Goal: Task Accomplishment & Management: Manage account settings

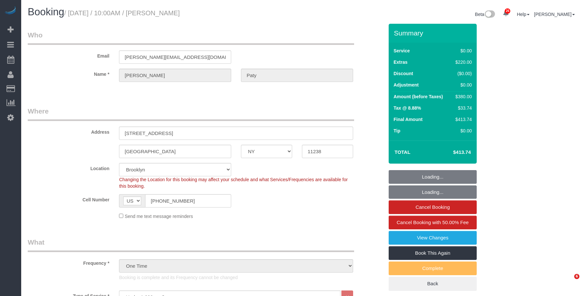
select select "NY"
select select "1"
select select "spot1"
select select "number:89"
select select "number:90"
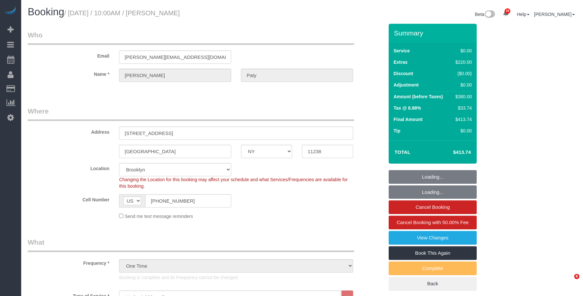
select select "number:15"
select select "number:5"
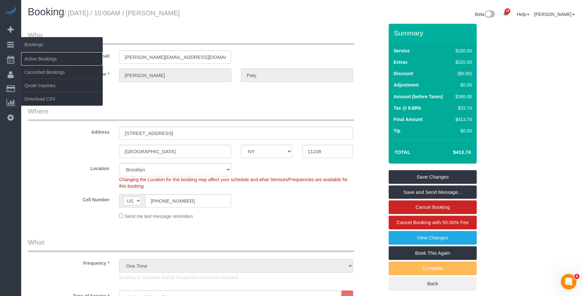
drag, startPoint x: 42, startPoint y: 60, endPoint x: 55, endPoint y: 50, distance: 16.4
click at [42, 60] on link "Active Bookings" at bounding box center [61, 58] width 81 height 13
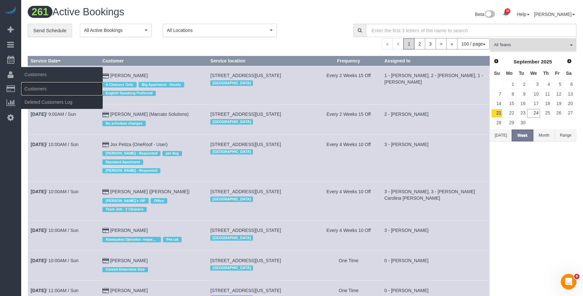
drag, startPoint x: 49, startPoint y: 89, endPoint x: 89, endPoint y: 81, distance: 40.7
click at [49, 88] on link "Customers" at bounding box center [61, 88] width 81 height 13
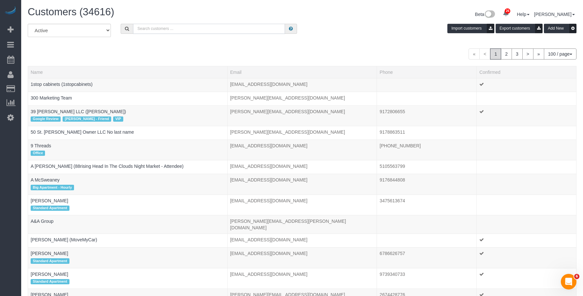
click at [151, 30] on input "text" at bounding box center [209, 29] width 152 height 10
paste input "Azia.reed1563@gmail.com"
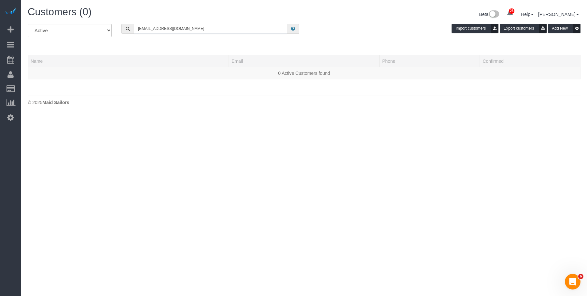
drag, startPoint x: 198, startPoint y: 30, endPoint x: 75, endPoint y: 27, distance: 123.5
click at [75, 27] on div "All Active Archived Azia.reed1563@gmail.com Import customers Export customers A…" at bounding box center [304, 33] width 563 height 18
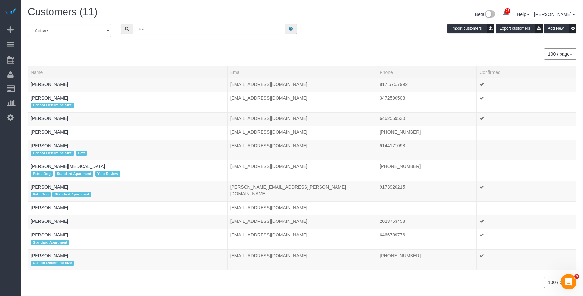
drag, startPoint x: 156, startPoint y: 26, endPoint x: 111, endPoint y: 27, distance: 45.3
click at [109, 33] on div "All Active Archived azia Import customers Export customers Add New" at bounding box center [302, 33] width 558 height 18
paste input "11224"
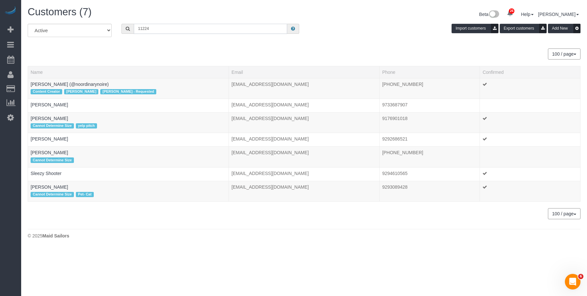
type input "11224"
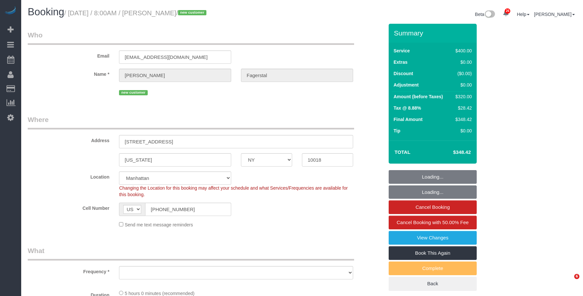
select select "NY"
select select "number:56"
select select "number:70"
select select "number:15"
select select "number:5"
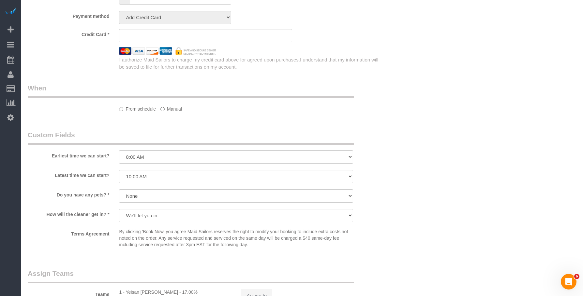
select select "object:1104"
select select "string:stripe-pm_1SAgBp4VGloSiKo7GebCEJYy"
select select "300"
select select "spot1"
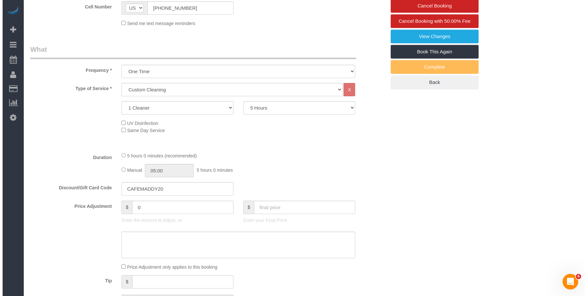
scroll to position [146, 0]
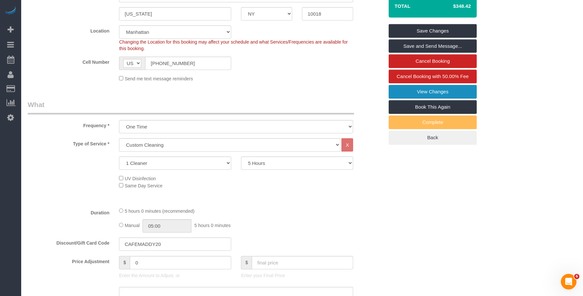
click at [429, 91] on link "View Changes" at bounding box center [432, 92] width 88 height 14
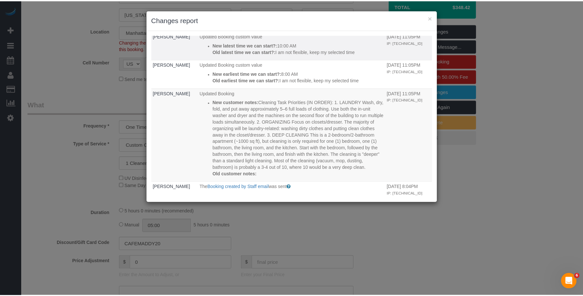
scroll to position [65, 0]
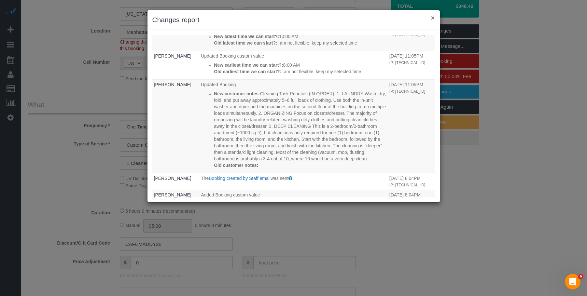
click at [435, 18] on button "×" at bounding box center [433, 17] width 4 height 7
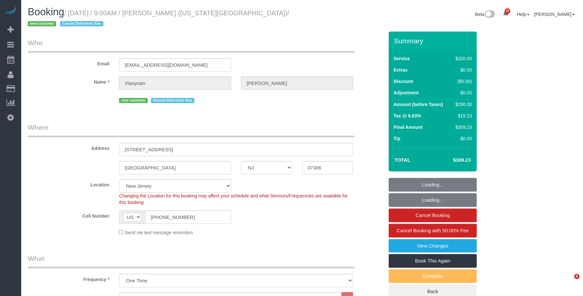
select select "NJ"
select select "240"
select select "spot1"
select select "number:56"
select select "number:76"
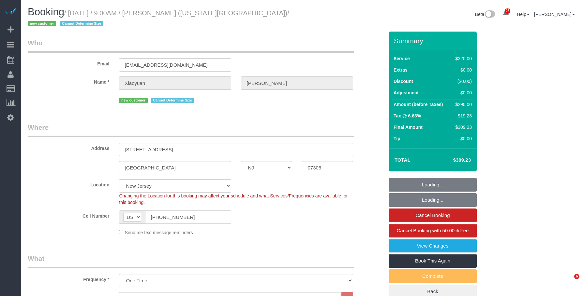
select select "number:15"
select select "number:5"
select select "object:1103"
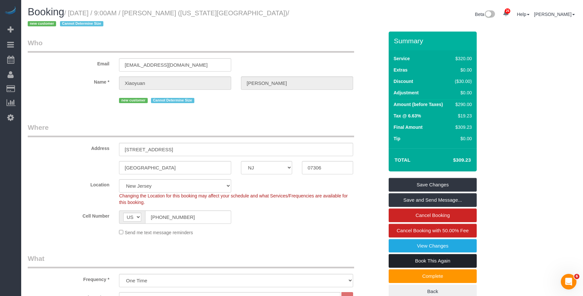
drag, startPoint x: 461, startPoint y: 263, endPoint x: 436, endPoint y: 255, distance: 26.7
click at [461, 263] on link "Book This Again" at bounding box center [432, 261] width 88 height 14
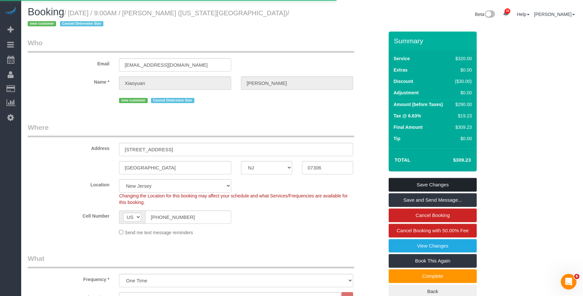
select select "NJ"
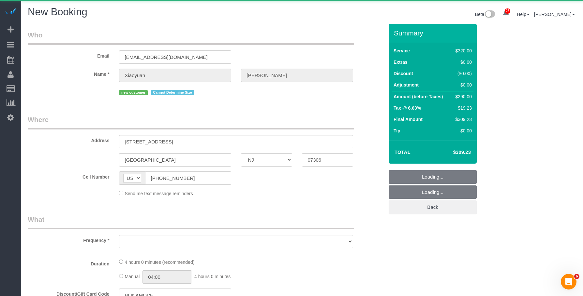
select select "object:1420"
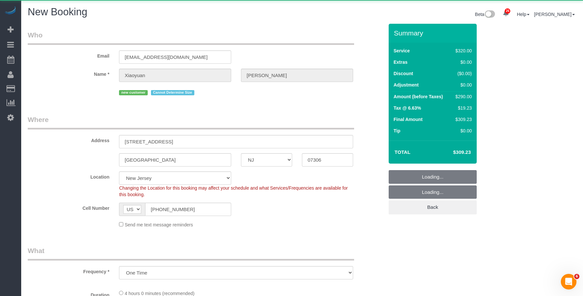
select select "string:stripe-pm_1S9qHM4VGloSiKo7BFunjeaY"
select select "object:1612"
select select "number:56"
select select "number:76"
select select "number:15"
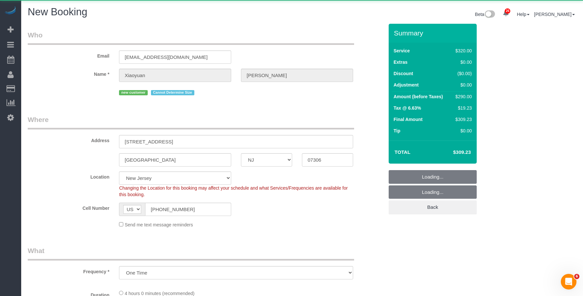
select select "number:5"
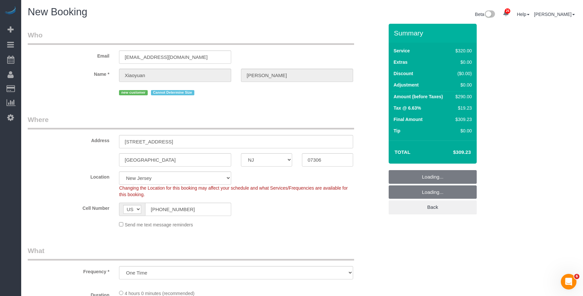
select select "240"
select select "object:1697"
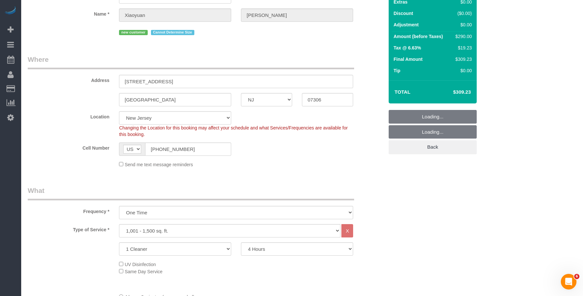
scroll to position [163, 0]
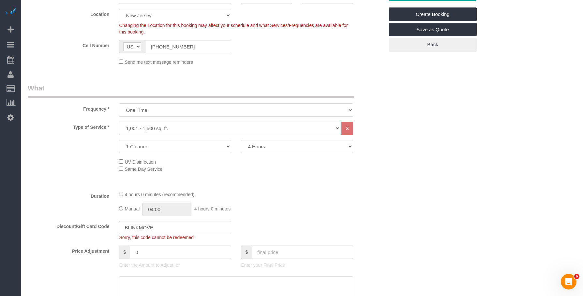
click at [193, 109] on select "One Time Weekly (20% Off) - 20.00% Every 2 Weeks (15% Off) - 15.00% Every 4 Wee…" at bounding box center [236, 110] width 234 height 13
drag, startPoint x: 317, startPoint y: 76, endPoint x: 300, endPoint y: 86, distance: 19.8
drag, startPoint x: 231, startPoint y: 128, endPoint x: 227, endPoint y: 132, distance: 6.5
click at [231, 128] on select "Under 1,000 sq. ft. 1,001 - 1,500 sq. ft. 1,500+ sq. ft. Custom Cleaning Office…" at bounding box center [229, 128] width 221 height 13
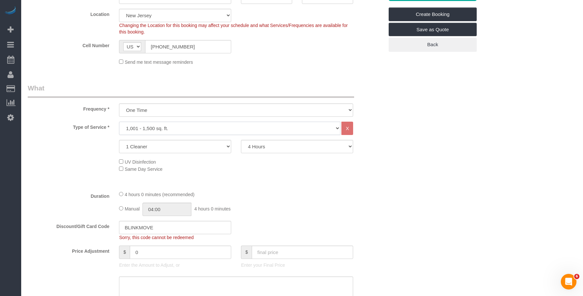
select select "37"
click at [119, 122] on select "Under 1,000 sq. ft. 1,001 - 1,500 sq. ft. 1,500+ sq. ft. Custom Cleaning Office…" at bounding box center [229, 128] width 221 height 13
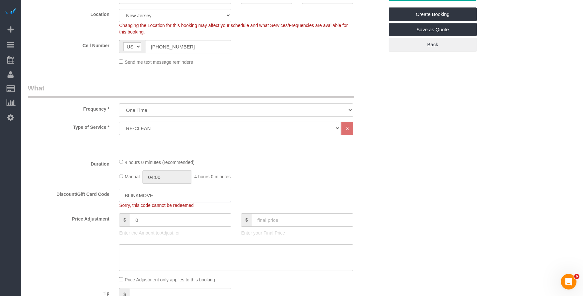
drag, startPoint x: 166, startPoint y: 195, endPoint x: 32, endPoint y: 183, distance: 134.5
click at [32, 183] on fieldset "What Frequency * One Time Weekly (20% Off) - 20.00% Every 2 Weeks (15% Off) - 1…" at bounding box center [206, 204] width 356 height 243
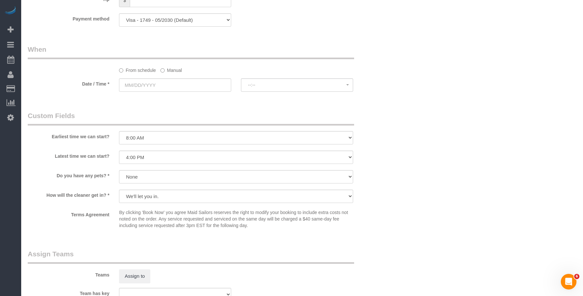
scroll to position [450, 0]
click at [175, 68] on label "Manual" at bounding box center [171, 70] width 22 height 9
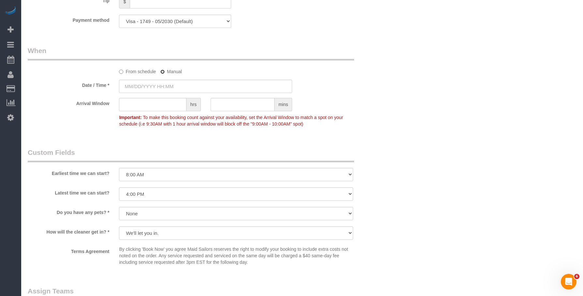
type input "09/24/2025 8:00AM"
click at [176, 173] on select "I am not flexible, keep my selected time 8:00 AM 9:00 AM 10:00 AM 11:00 AM 12:0…" at bounding box center [236, 174] width 234 height 13
select select "number:89"
click at [119, 168] on select "I am not flexible, keep my selected time 8:00 AM 9:00 AM 10:00 AM 11:00 AM 12:0…" at bounding box center [236, 174] width 234 height 13
drag, startPoint x: 181, startPoint y: 197, endPoint x: 171, endPoint y: 210, distance: 15.6
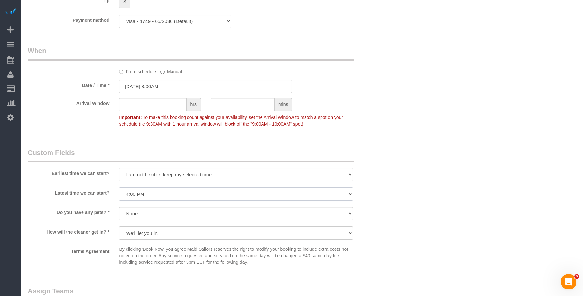
click at [180, 197] on select "I am not flexible, keep my selected time 8:00 AM 9:00 AM 10:00 AM 11:00 AM 12:0…" at bounding box center [236, 194] width 234 height 13
select select "number:90"
click at [119, 188] on select "I am not flexible, keep my selected time 8:00 AM 9:00 AM 10:00 AM 11:00 AM 12:0…" at bounding box center [236, 194] width 234 height 13
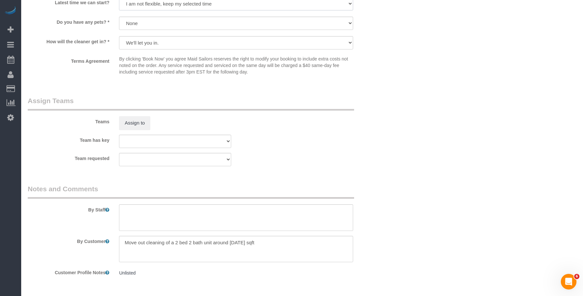
scroll to position [665, 0]
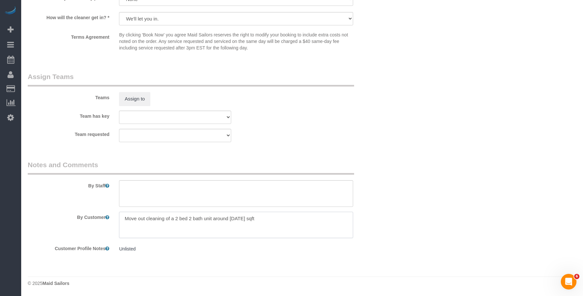
click at [275, 219] on textarea at bounding box center [236, 225] width 234 height 27
click at [271, 198] on textarea at bounding box center [236, 193] width 234 height 27
paste textarea "This was a move-out cleaning for a 2-bedroom, 2-bathroom apartment (approximate…"
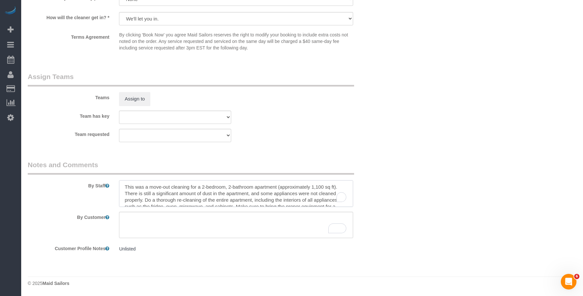
scroll to position [9, 0]
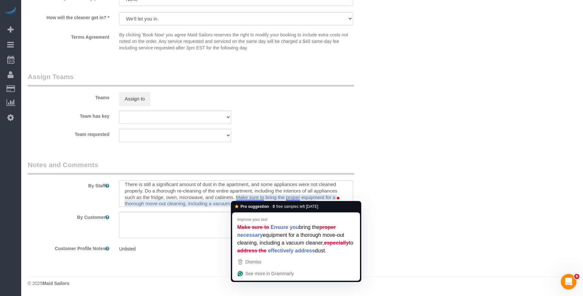
click at [240, 197] on textarea "To enrich screen reader interactions, please activate Accessibility in Grammarl…" at bounding box center [236, 193] width 234 height 27
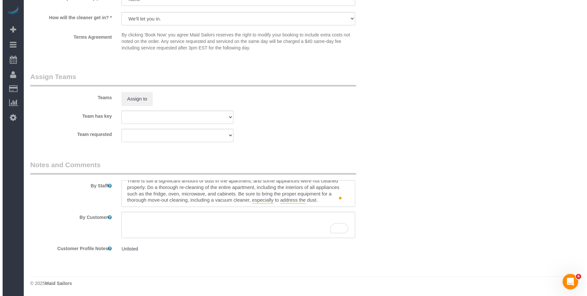
scroll to position [13, 0]
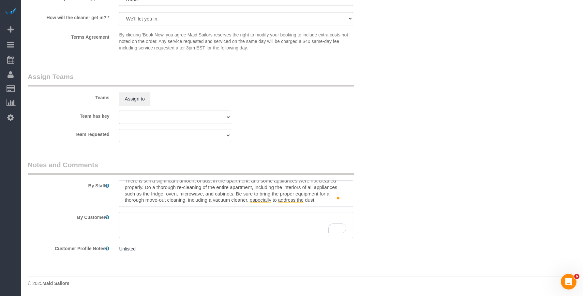
type textarea "This was a move-out cleaning for a 2-bedroom, 2-bathroom apartment (approximate…"
click at [130, 96] on button "Assign to" at bounding box center [134, 99] width 31 height 14
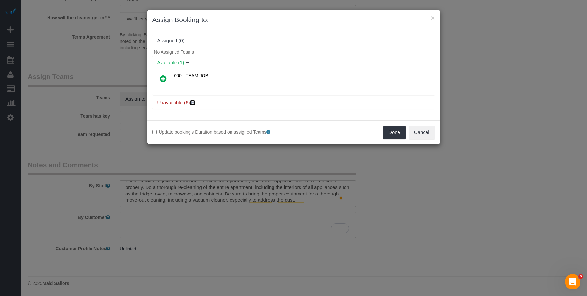
click at [193, 102] on icon at bounding box center [194, 102] width 4 height 5
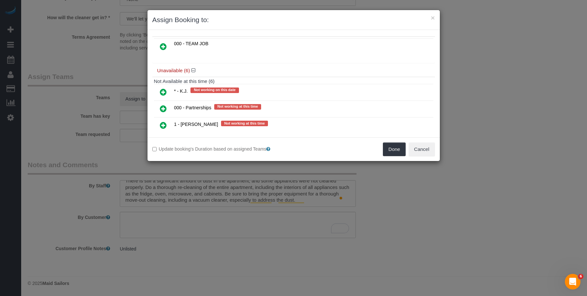
click at [164, 92] on icon at bounding box center [163, 92] width 7 height 8
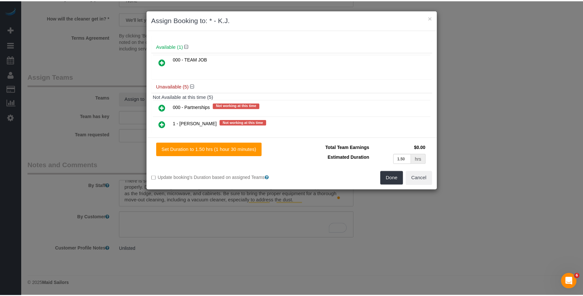
scroll to position [48, 0]
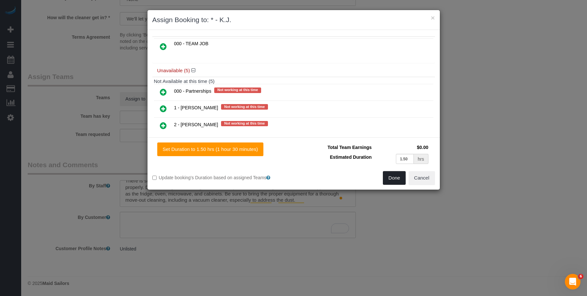
click at [391, 178] on button "Done" at bounding box center [394, 178] width 23 height 14
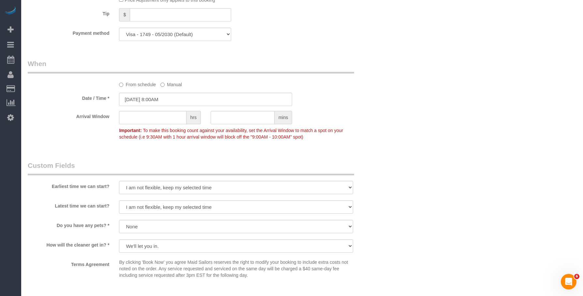
scroll to position [437, 0]
click at [173, 99] on input "09/24/2025 8:00AM" at bounding box center [205, 99] width 173 height 13
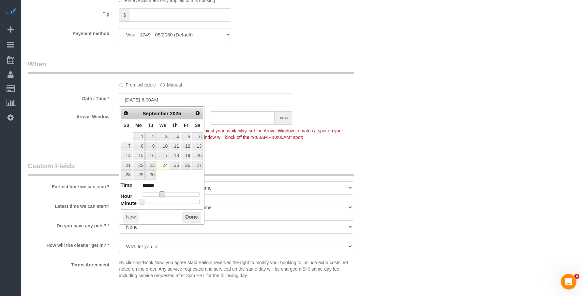
type input "09/24/2025 12:00PM"
type input "*******"
type input "09/24/2025 1:00PM"
type input "******"
type input "09/24/2025 3:00PM"
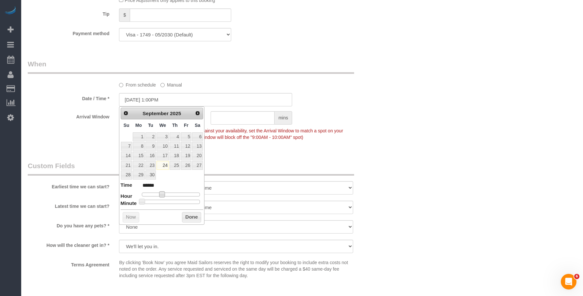
type input "******"
type input "09/24/2025 4:00PM"
type input "******"
type input "09/24/2025 5:00PM"
type input "******"
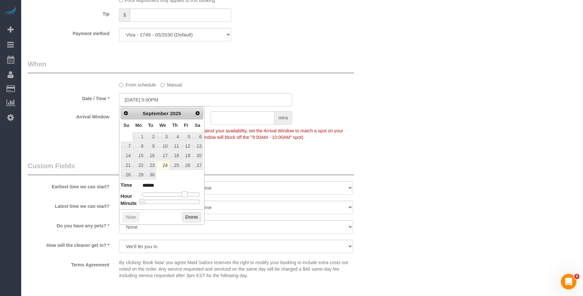
drag, startPoint x: 162, startPoint y: 196, endPoint x: 186, endPoint y: 197, distance: 24.1
click at [186, 197] on span at bounding box center [184, 195] width 6 height 6
click at [432, 112] on div "Who Email xz5116@nyu.edu Name * Xiaoyuan Zhang new customer Cannot Determine Si…" at bounding box center [302, 44] width 548 height 915
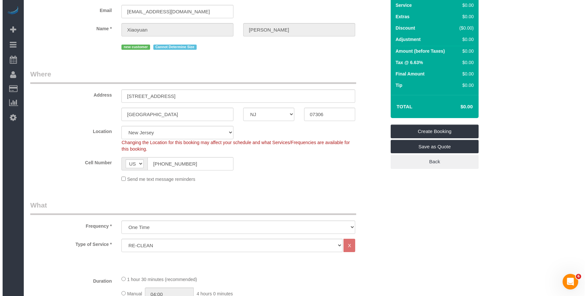
scroll to position [0, 0]
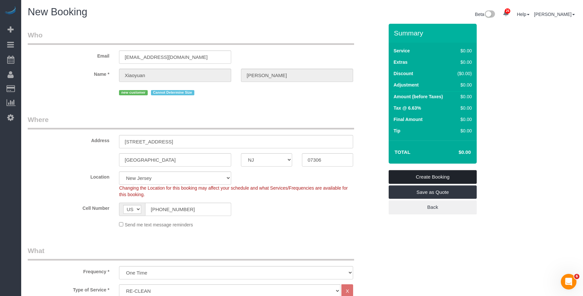
click at [438, 173] on link "Create Booking" at bounding box center [432, 177] width 88 height 14
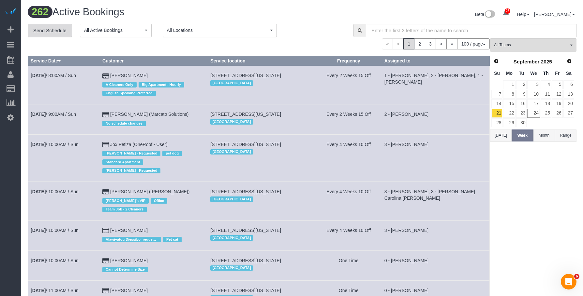
click at [50, 27] on link "Send Schedule" at bounding box center [50, 31] width 44 height 14
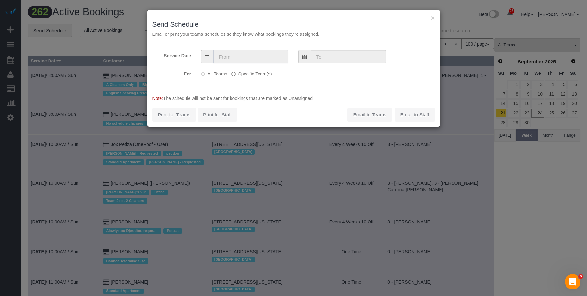
click at [257, 58] on input "text" at bounding box center [250, 56] width 75 height 13
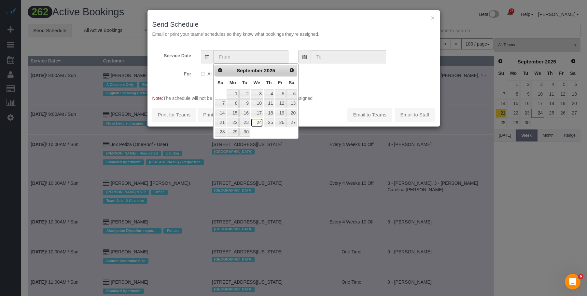
click at [258, 123] on link "24" at bounding box center [257, 122] width 12 height 9
type input "[DATE]"
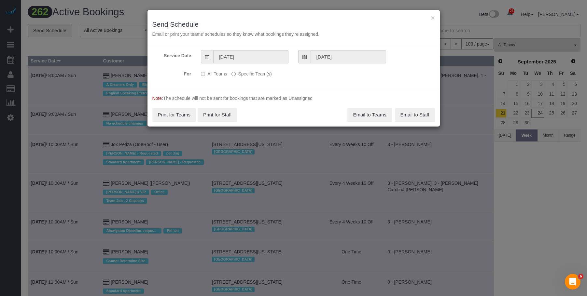
click at [255, 72] on label "Specific Team(s)" at bounding box center [252, 72] width 40 height 9
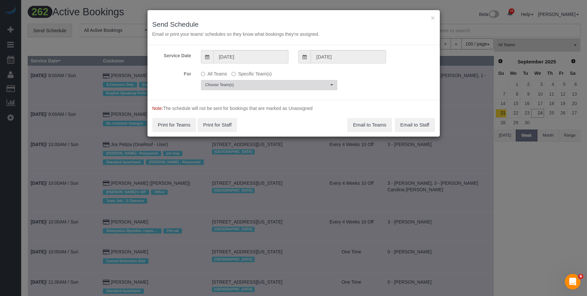
click at [281, 85] on span "Choose Team(s)" at bounding box center [267, 85] width 124 height 6
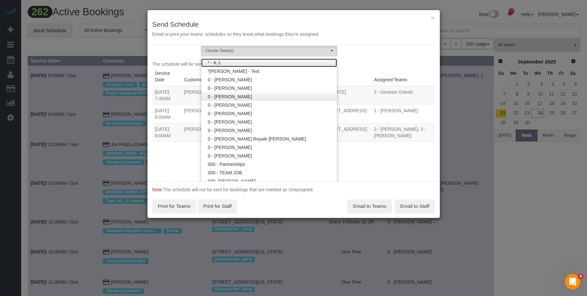
scroll to position [34, 0]
click at [266, 65] on link "* - K.J." at bounding box center [269, 63] width 136 height 8
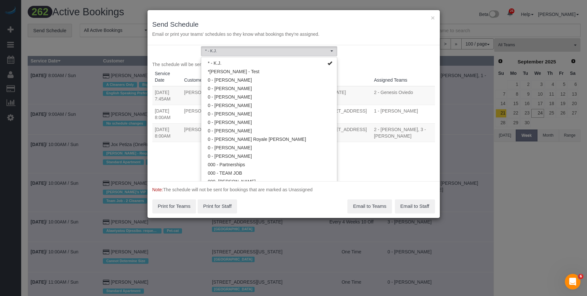
click at [277, 18] on div "× Send Schedule Email or print your teams' schedules so they know what bookings…" at bounding box center [294, 27] width 293 height 35
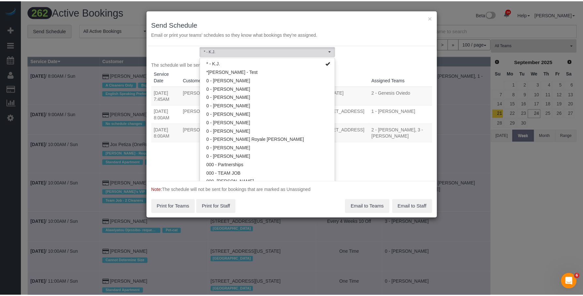
scroll to position [0, 0]
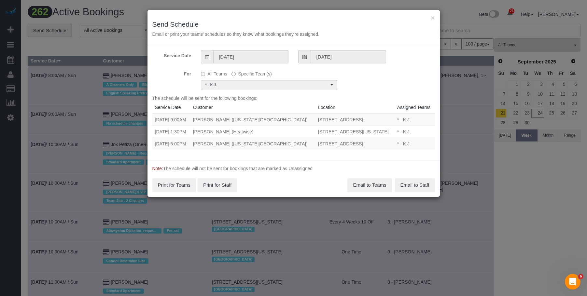
drag, startPoint x: 153, startPoint y: 145, endPoint x: 392, endPoint y: 143, distance: 238.8
click at [392, 143] on tr "09/24/2025 5:00PM Xiaoyuan Zhang (New York University) 595 Pavonia Ave, Apt. 31…" at bounding box center [293, 144] width 283 height 12
copy tr "09/24/2025 5:00PM Xiaoyuan Zhang (New York University) 595 Pavonia Ave, Apt. 31…"
click at [364, 186] on button "Email to Teams" at bounding box center [370, 186] width 44 height 14
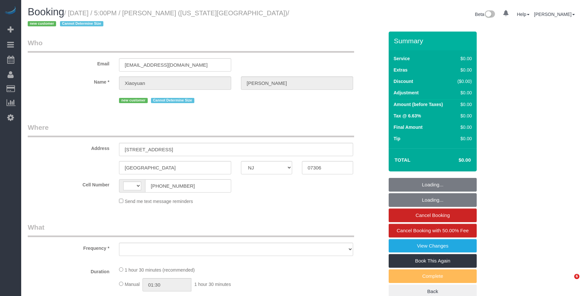
select select "NJ"
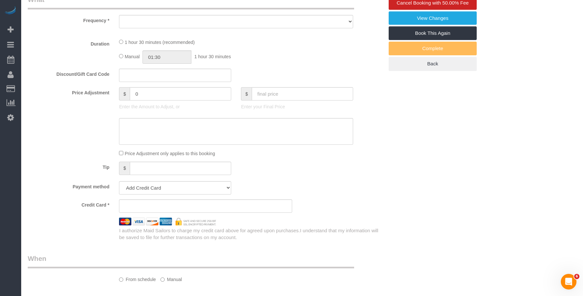
select select "string:US"
select select "number:89"
select select "number:90"
select select "number:15"
select select "number:5"
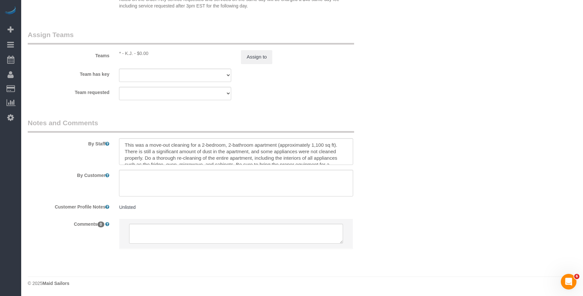
select select "object:1038"
select select "spot1"
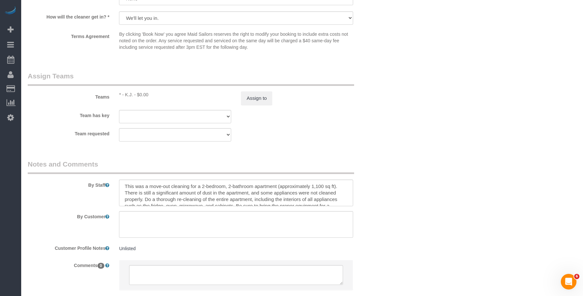
select select "string:stripe-pm_1S9qHM4VGloSiKo7BFunjeaY"
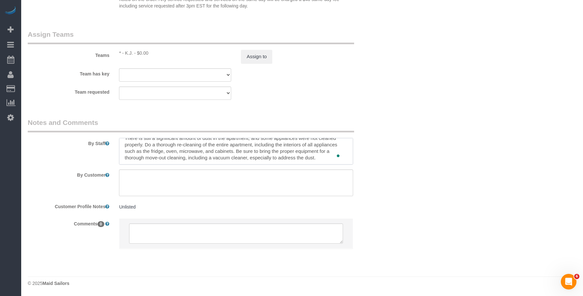
scroll to position [13, 0]
drag, startPoint x: 233, startPoint y: 159, endPoint x: 379, endPoint y: 173, distance: 146.3
click at [379, 173] on sui-booking-comments "By Staff By Customer Customer Profile Notes Unlisted Unlisted Comments 0" at bounding box center [206, 187] width 356 height 138
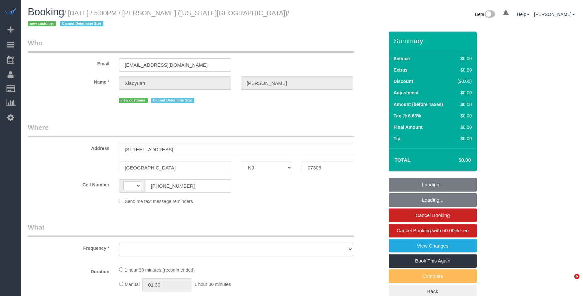
select select "NJ"
select select "string:[GEOGRAPHIC_DATA]"
select select "object:723"
select select "string:stripe-pm_1S9qHM4VGloSiKo7BFunjeaY"
select select "number:89"
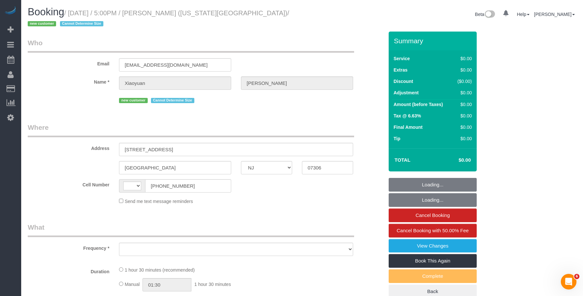
select select "number:90"
select select "number:15"
select select "number:5"
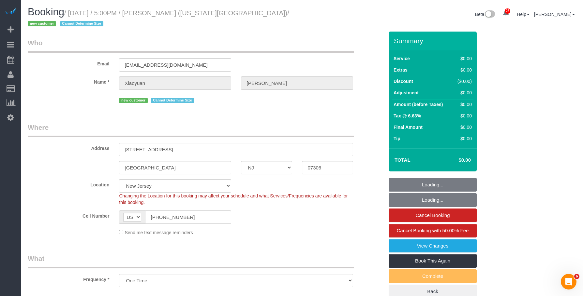
select select "object:974"
select select "spot1"
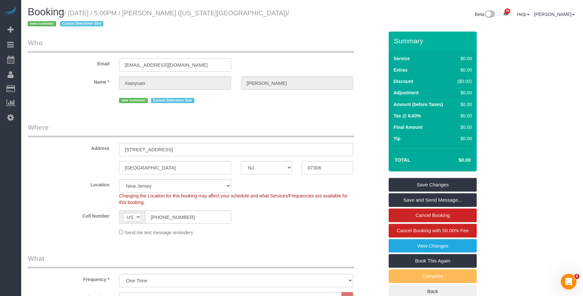
drag, startPoint x: 149, startPoint y: 63, endPoint x: 106, endPoint y: 64, distance: 43.7
click at [106, 64] on div "Email xz5116@nyu.edu" at bounding box center [206, 55] width 366 height 34
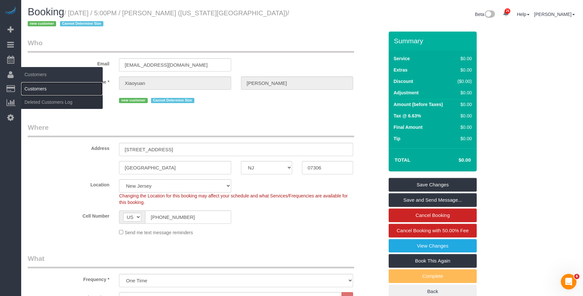
click at [35, 89] on link "Customers" at bounding box center [61, 88] width 81 height 13
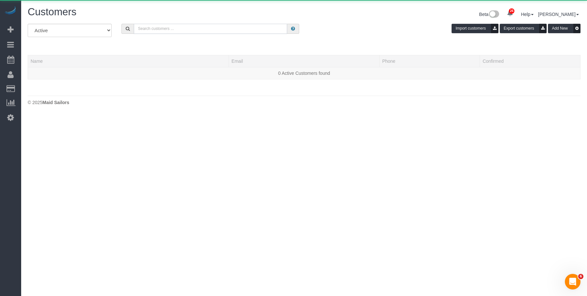
click at [207, 32] on input "text" at bounding box center [210, 29] width 153 height 10
paste input "[EMAIL_ADDRESS][DOMAIN_NAME]"
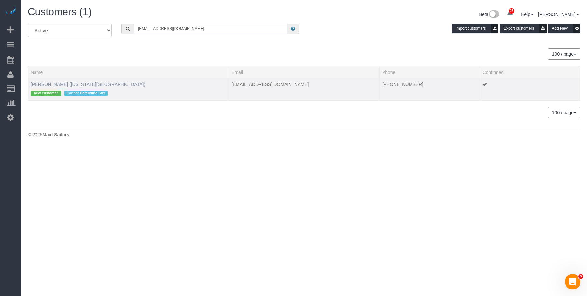
type input "[EMAIL_ADDRESS][DOMAIN_NAME]"
click at [55, 83] on link "Xiaoyuan Zhang (New York University)" at bounding box center [88, 84] width 115 height 5
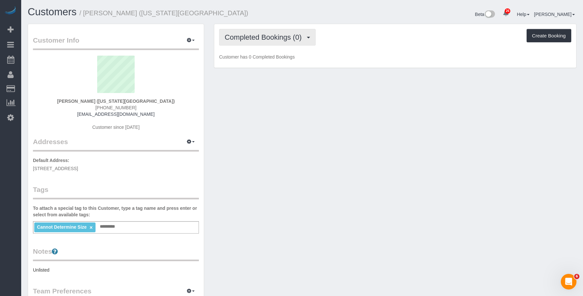
drag, startPoint x: 256, startPoint y: 37, endPoint x: 246, endPoint y: 56, distance: 21.0
click at [256, 37] on span "Completed Bookings (0)" at bounding box center [264, 37] width 80 height 8
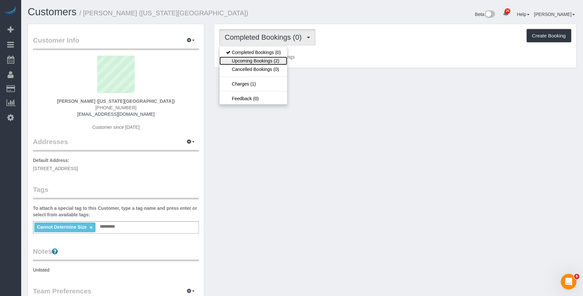
click at [249, 60] on link "Upcoming Bookings (2)" at bounding box center [253, 61] width 68 height 8
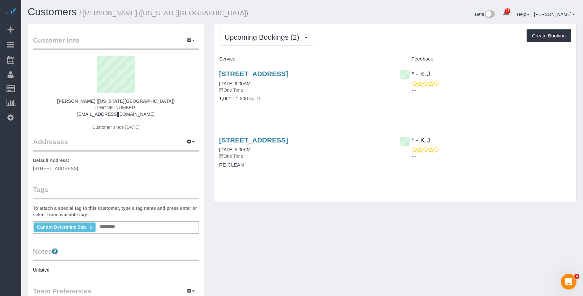
click at [312, 98] on h4 "1,001 - 1,500 sq. ft." at bounding box center [304, 99] width 171 height 6
click at [330, 100] on h4 "1,001 - 1,500 sq. ft." at bounding box center [304, 99] width 171 height 6
click at [323, 181] on div "Upcoming Bookings (2) Completed Bookings (0) Upcoming Bookings (2) Cancelled Bo…" at bounding box center [395, 113] width 362 height 178
click at [288, 140] on link "595 Pavonia Ave, Apt. 3102, Jersey City, NJ 07306" at bounding box center [253, 140] width 69 height 7
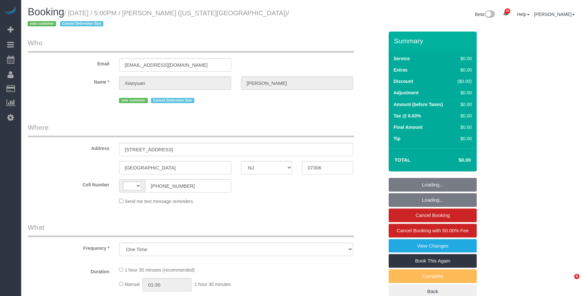
select select "NJ"
select select "number:89"
select select "number:90"
select select "number:15"
select select "number:5"
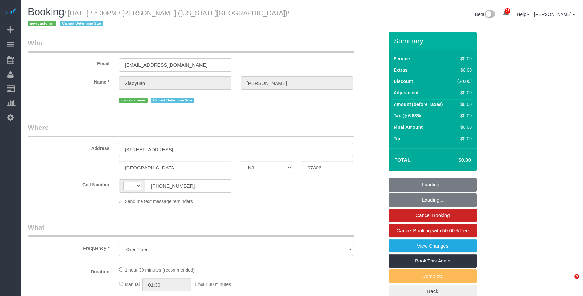
select select "string:[GEOGRAPHIC_DATA]"
select select "spot1"
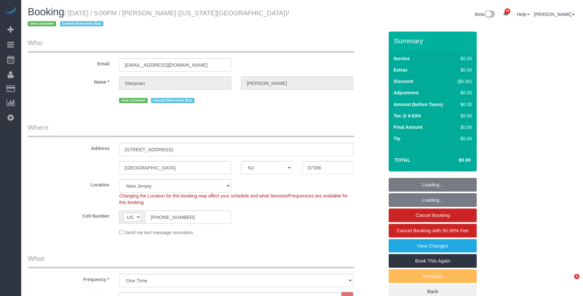
select select "object:1038"
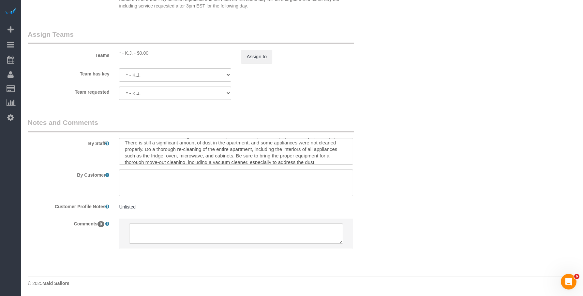
scroll to position [13, 0]
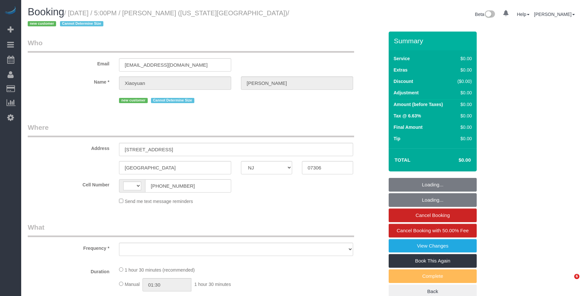
select select "NJ"
select select "string:US"
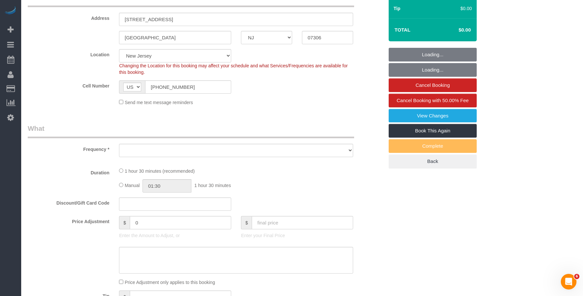
select select "number:89"
select select "number:90"
select select "number:15"
select select "number:5"
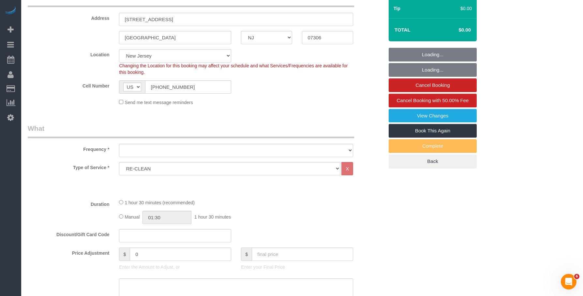
select select "string:stripe-pm_1S9qHM4VGloSiKo7BFunjeaY"
select select "spot1"
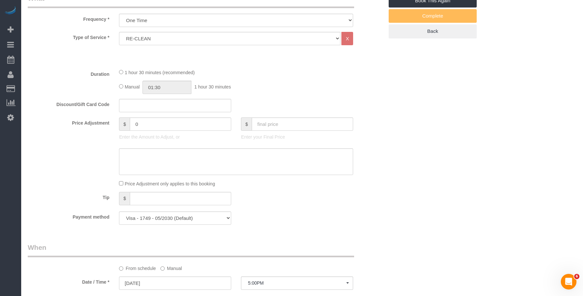
select select "object:1038"
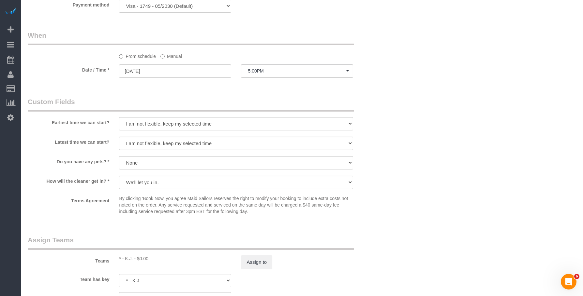
scroll to position [418, 0]
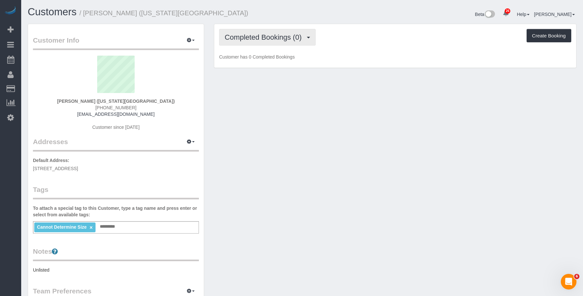
click at [271, 40] on span "Completed Bookings (0)" at bounding box center [264, 37] width 80 height 8
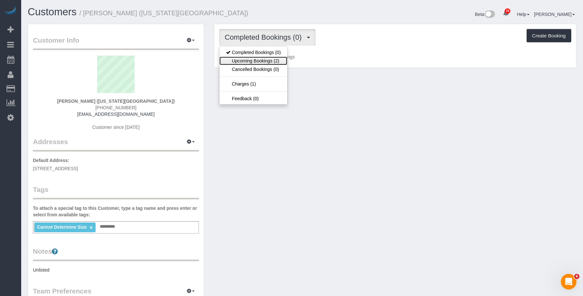
click at [259, 63] on link "Upcoming Bookings (2)" at bounding box center [253, 61] width 68 height 8
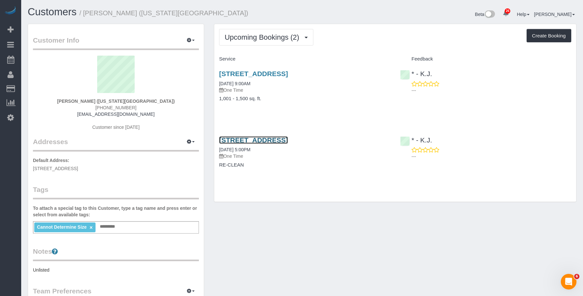
click at [288, 140] on link "[STREET_ADDRESS]" at bounding box center [253, 140] width 69 height 7
click at [288, 74] on link "[STREET_ADDRESS]" at bounding box center [253, 73] width 69 height 7
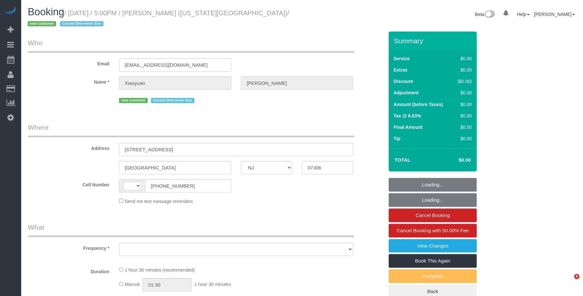
select select "NJ"
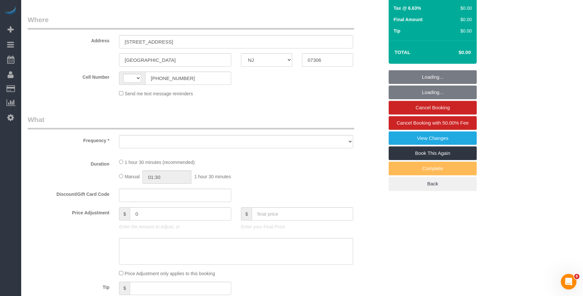
select select "string:[GEOGRAPHIC_DATA]"
select select "object:968"
select select "number:89"
select select "number:90"
select select "number:15"
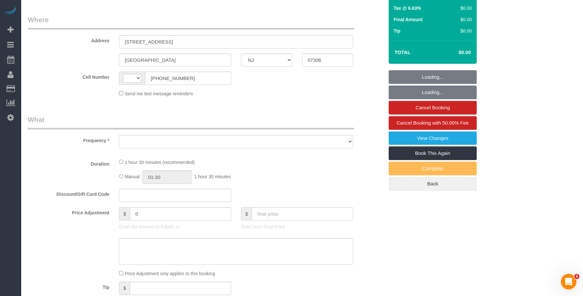
select select "number:5"
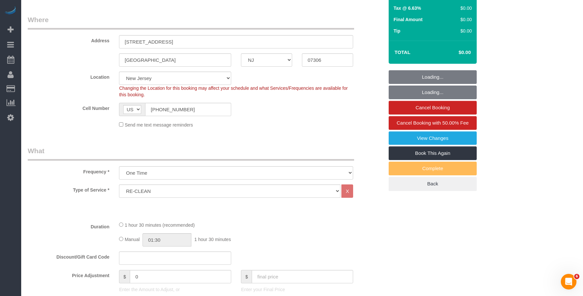
scroll to position [163, 0]
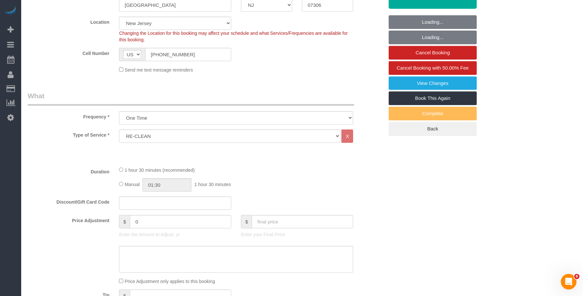
select select "string:stripe-pm_1S9qHM4VGloSiKo7BFunjeaY"
select select "spot1"
select select "object:1038"
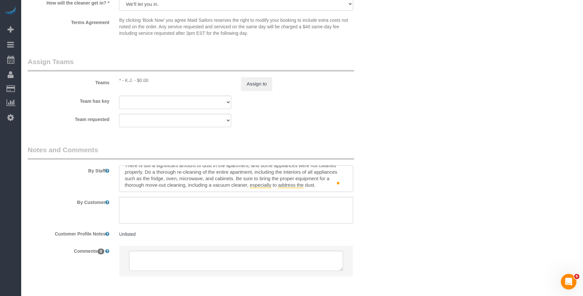
scroll to position [13, 0]
click at [152, 178] on textarea "To enrich screen reader interactions, please activate Accessibility in Grammarl…" at bounding box center [236, 179] width 234 height 27
click at [257, 181] on textarea "To enrich screen reader interactions, please activate Accessibility in Grammarl…" at bounding box center [236, 179] width 234 height 27
drag, startPoint x: 367, startPoint y: 80, endPoint x: 294, endPoint y: 54, distance: 78.1
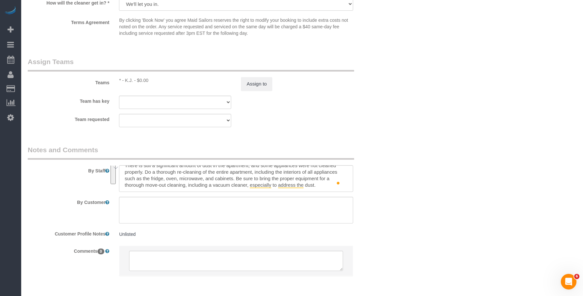
click at [367, 80] on div "Teams * - K.J. - $0.00 Assign to" at bounding box center [206, 74] width 366 height 34
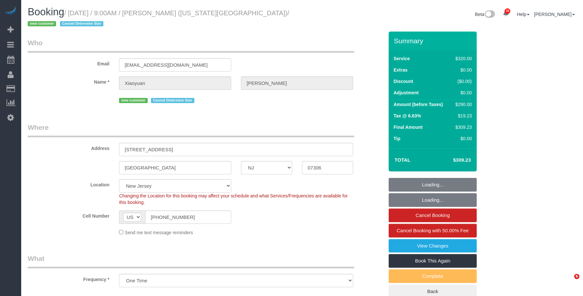
select select "NJ"
select select "spot1"
select select "number:56"
select select "number:76"
select select "number:15"
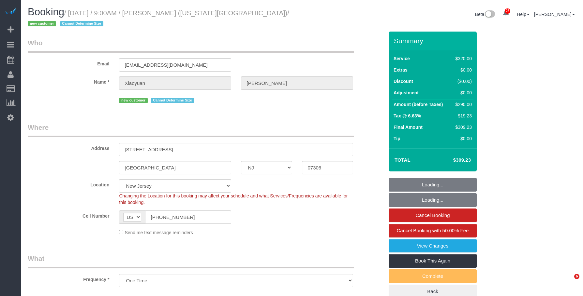
select select "number:5"
select select "object:1022"
select select "240"
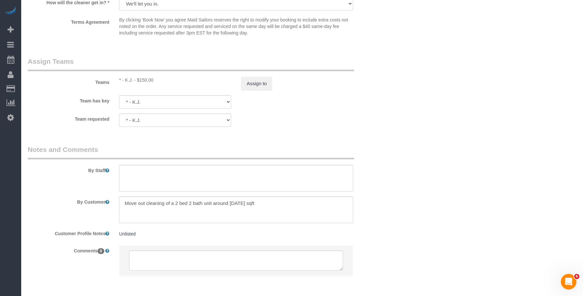
scroll to position [711, 0]
